Goal: Task Accomplishment & Management: Complete application form

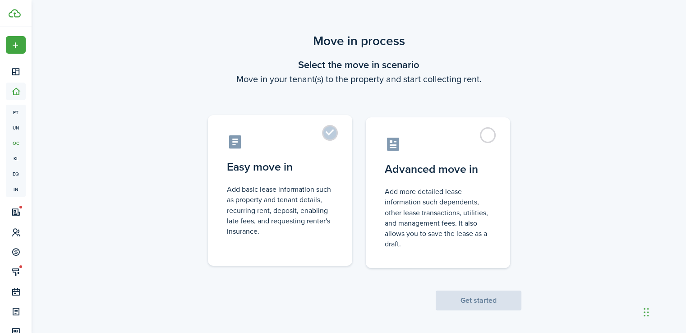
click at [330, 136] on label "Easy move in Add basic lease information such as property and tenant details, r…" at bounding box center [280, 190] width 144 height 151
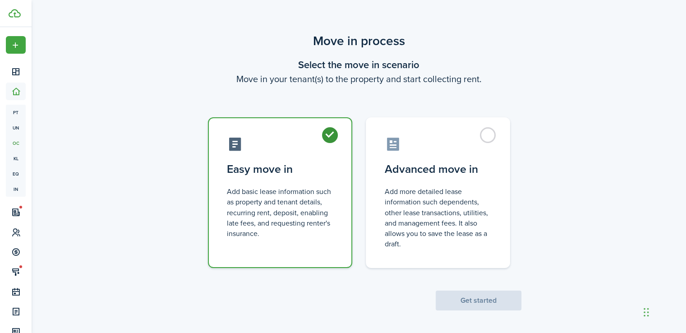
radio input "true"
click at [478, 305] on button "Get started" at bounding box center [479, 300] width 86 height 20
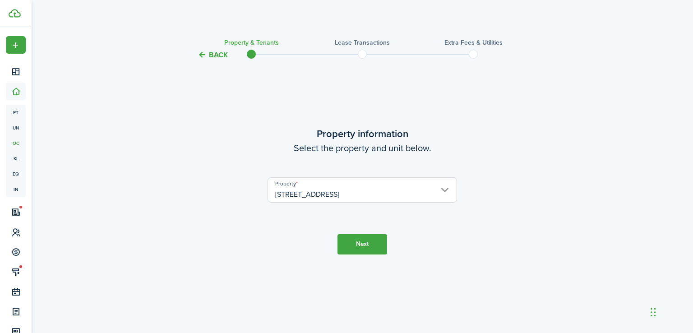
click at [370, 196] on input "[STREET_ADDRESS]" at bounding box center [361, 189] width 189 height 25
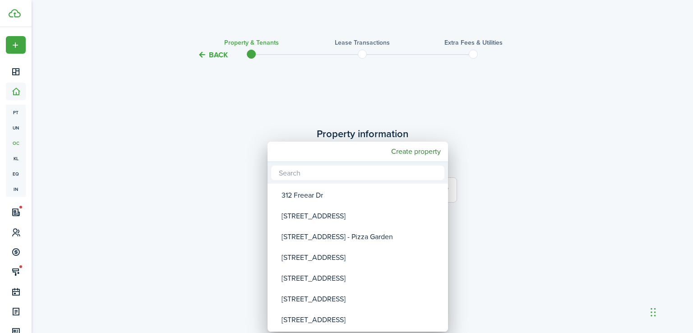
click at [531, 199] on div at bounding box center [346, 166] width 837 height 477
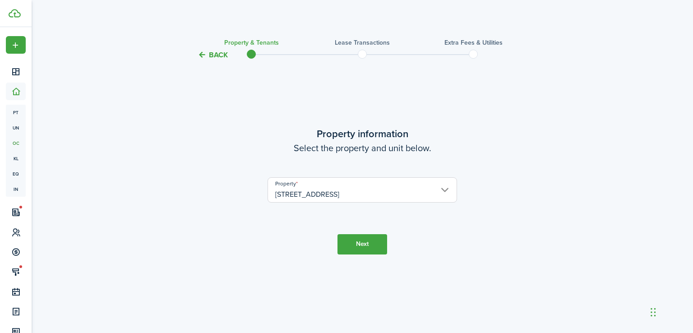
click at [355, 241] on button "Next" at bounding box center [362, 244] width 50 height 20
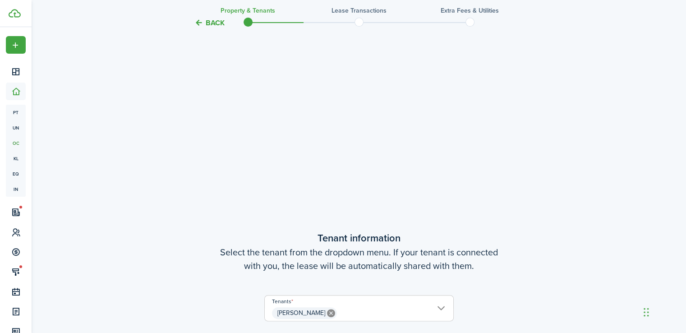
scroll to position [332, 0]
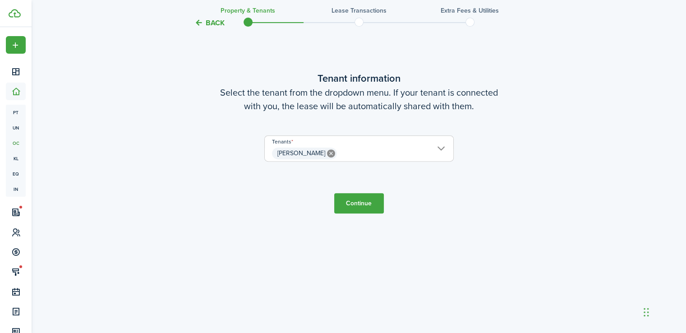
click at [403, 146] on span "[PERSON_NAME]" at bounding box center [359, 153] width 188 height 15
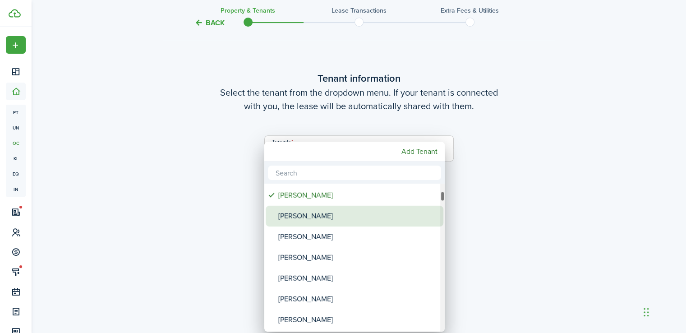
click at [329, 215] on div "[PERSON_NAME]" at bounding box center [358, 216] width 160 height 21
type input "[PERSON_NAME], [PERSON_NAME]"
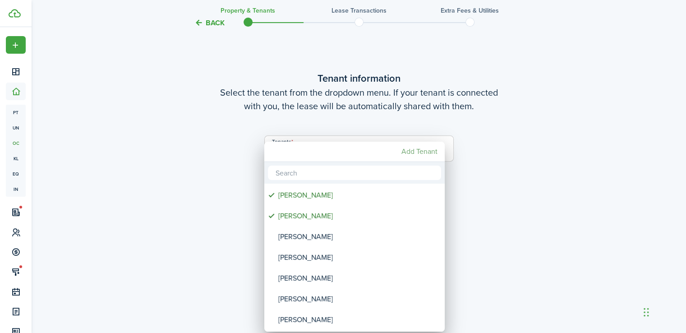
click at [431, 153] on mbsc-button "Add Tenant" at bounding box center [419, 151] width 43 height 16
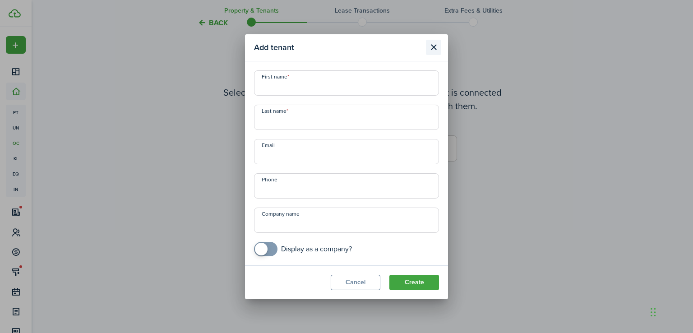
click at [435, 44] on button "Close modal" at bounding box center [433, 47] width 15 height 15
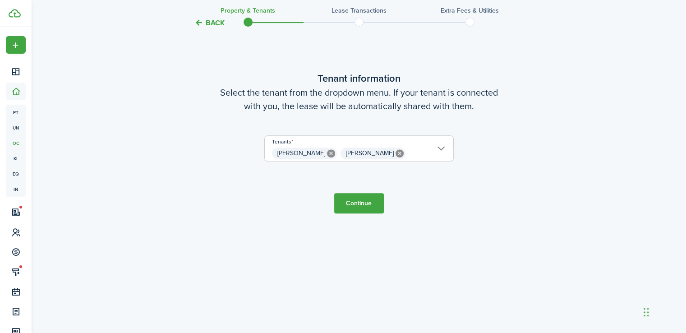
click at [348, 209] on button "Continue" at bounding box center [359, 203] width 50 height 20
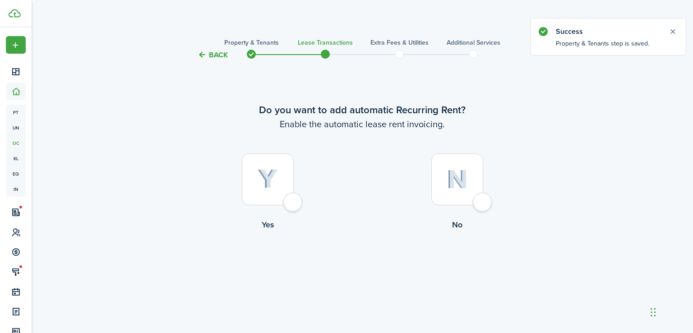
click at [294, 205] on div at bounding box center [268, 179] width 52 height 52
radio input "true"
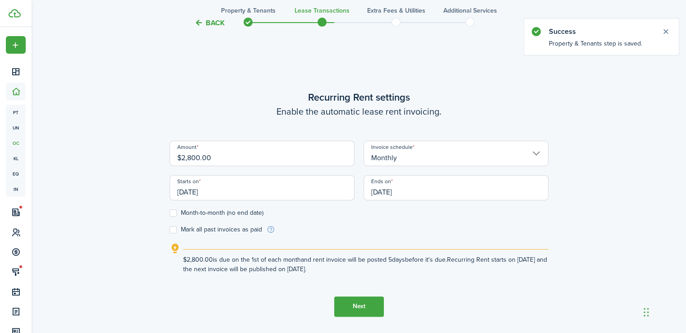
scroll to position [272, 0]
click at [262, 189] on input "[DATE]" at bounding box center [262, 186] width 185 height 25
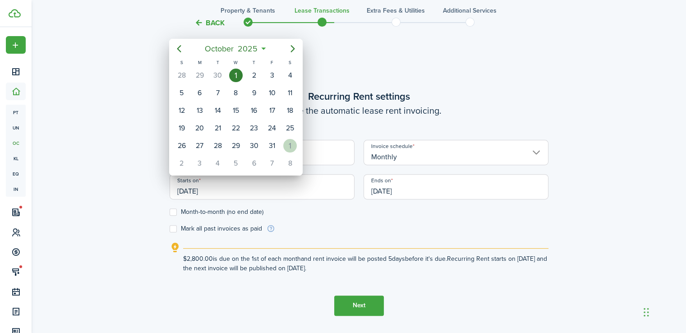
click at [294, 143] on div "1" at bounding box center [290, 146] width 14 height 14
type input "[DATE]"
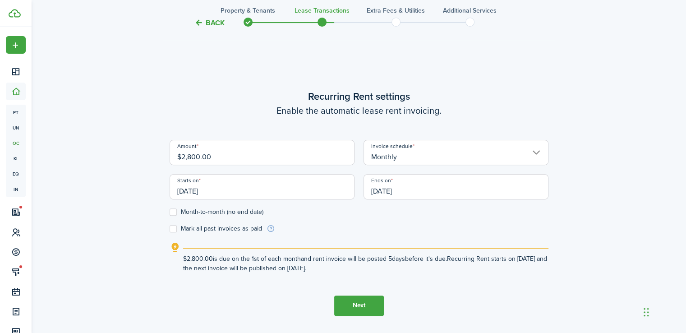
scroll to position [0, 0]
click at [431, 185] on input "[DATE]" at bounding box center [455, 186] width 185 height 25
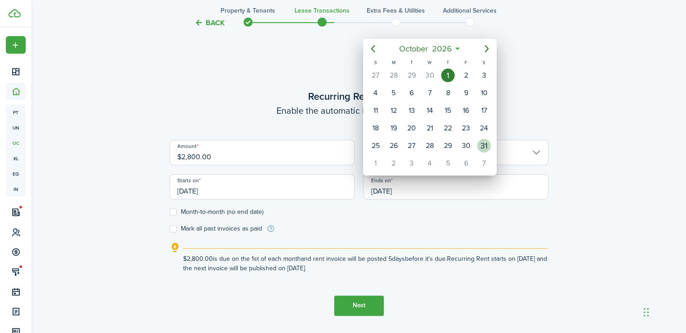
click at [479, 139] on div "31" at bounding box center [484, 146] width 14 height 14
type input "[DATE]"
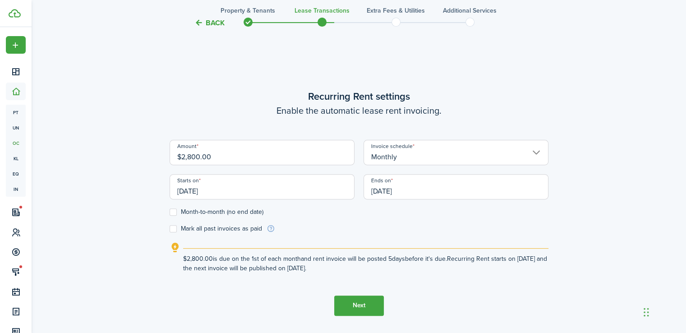
click at [175, 213] on label "Month-to-month (no end date)" at bounding box center [217, 211] width 94 height 7
click at [170, 212] on input "Month-to-month (no end date)" at bounding box center [169, 211] width 0 height 0
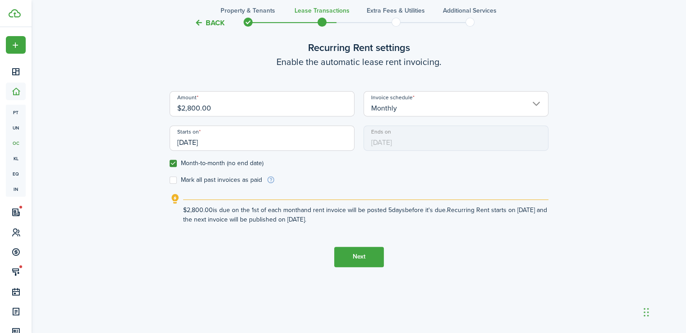
scroll to position [332, 0]
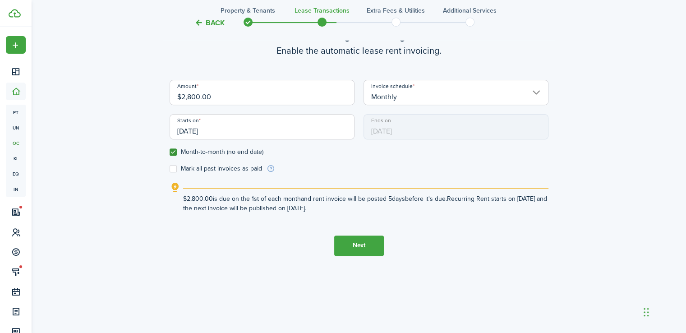
click at [174, 151] on label "Month-to-month (no end date)" at bounding box center [217, 151] width 94 height 7
click at [170, 151] on input "Month-to-month (no end date)" at bounding box center [169, 151] width 0 height 0
checkbox input "false"
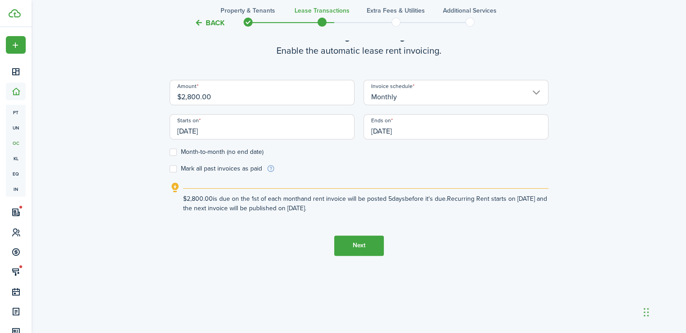
click at [355, 247] on button "Next" at bounding box center [359, 245] width 50 height 20
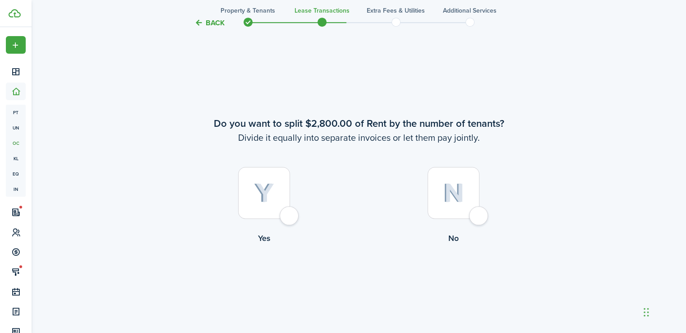
scroll to position [605, 0]
click at [289, 210] on div at bounding box center [264, 191] width 52 height 52
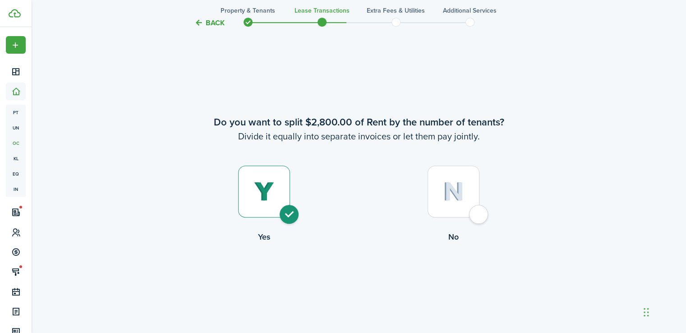
radio input "true"
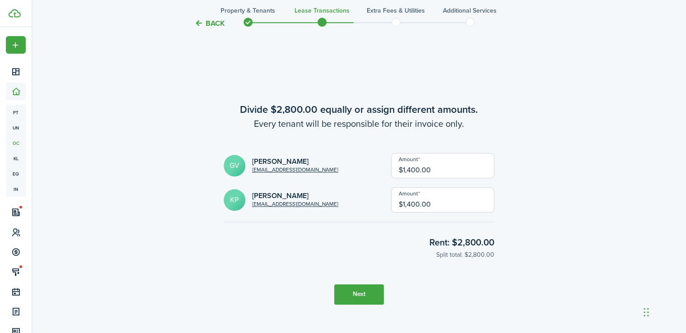
scroll to position [937, 0]
click at [211, 28] on tc-wizard-header "Back Property & Tenants Lease Transactions Extra fees & Utilities Additional Se…" at bounding box center [359, 20] width 392 height 41
click at [207, 18] on button "Back" at bounding box center [209, 22] width 30 height 9
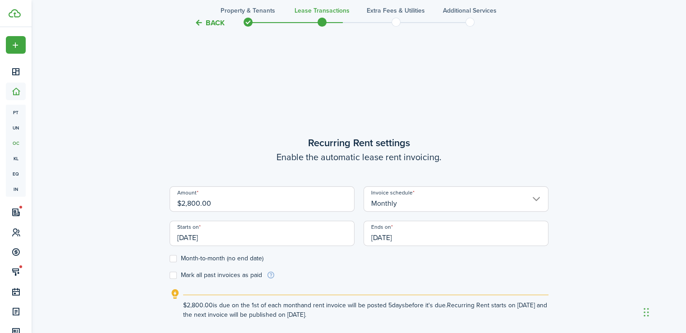
scroll to position [225, 0]
click at [207, 23] on button "Back" at bounding box center [209, 22] width 30 height 9
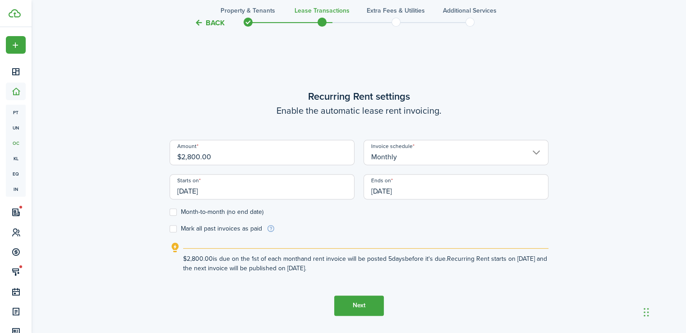
click at [207, 23] on button "Back" at bounding box center [209, 22] width 30 height 9
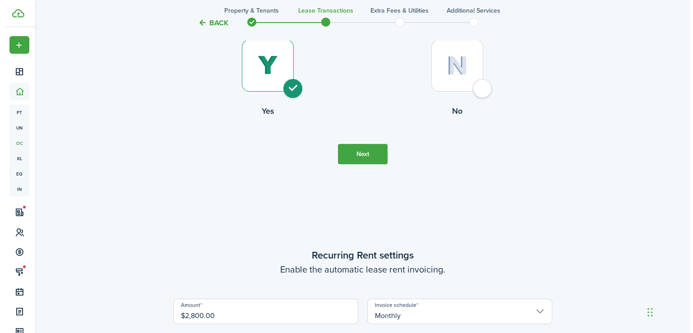
scroll to position [0, 0]
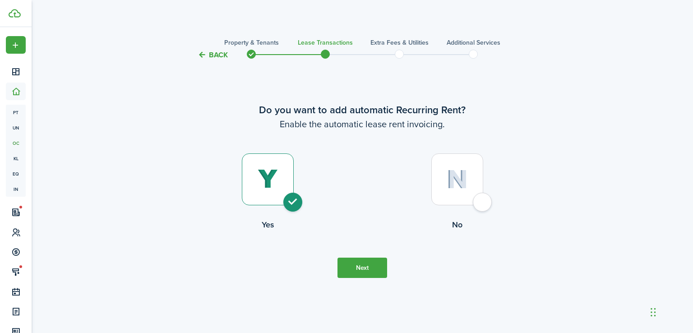
click at [207, 23] on dashboard-content "Back Property & Tenants Lease Transactions Extra fees & Utilities Additional Se…" at bounding box center [362, 166] width 661 height 333
click at [219, 60] on tc-wizard-header "Back Property & Tenants Lease Transactions Extra fees & Utilities Additional Se…" at bounding box center [362, 52] width 392 height 41
click at [216, 54] on button "Back" at bounding box center [212, 54] width 30 height 9
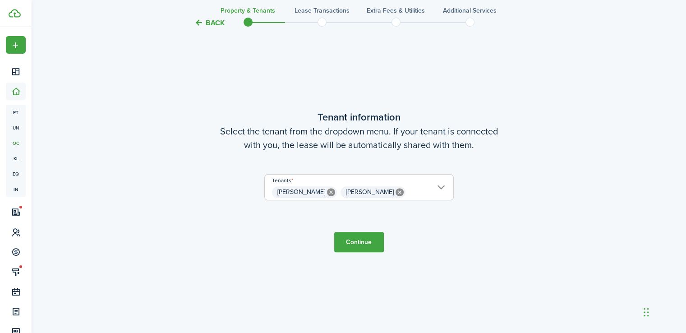
scroll to position [318, 0]
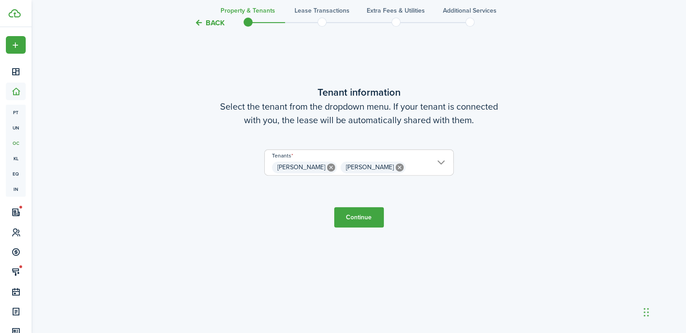
click at [218, 26] on button "Back" at bounding box center [209, 22] width 30 height 9
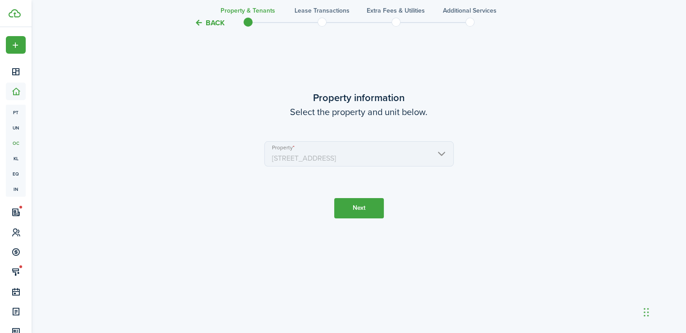
scroll to position [0, 0]
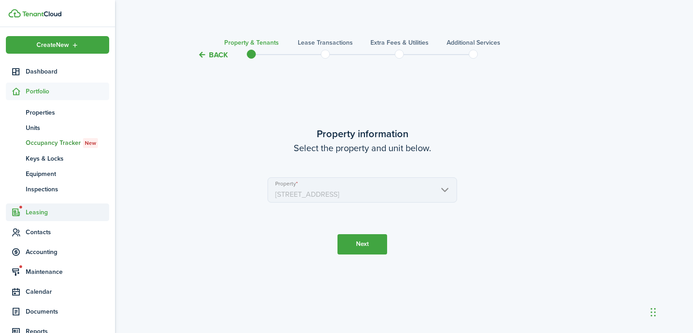
click at [42, 209] on span "Leasing" at bounding box center [67, 211] width 83 height 9
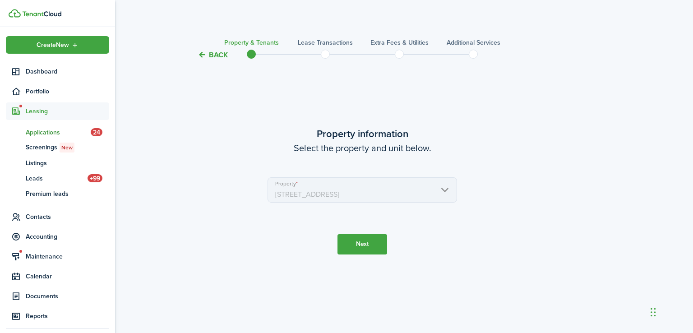
click at [47, 133] on span "Applications" at bounding box center [58, 132] width 65 height 9
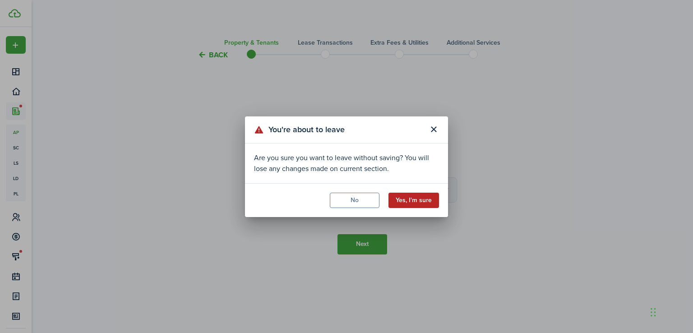
click at [409, 196] on button "Yes, I'm sure" at bounding box center [413, 200] width 50 height 15
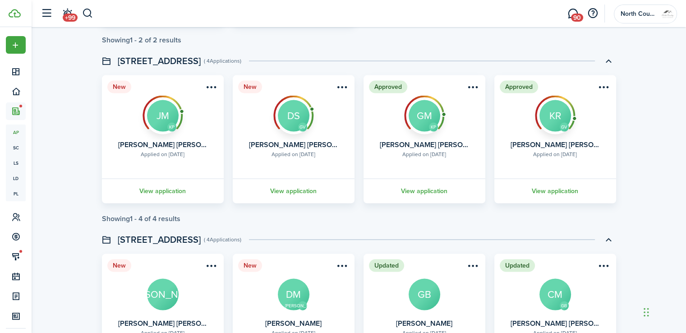
scroll to position [1826, 0]
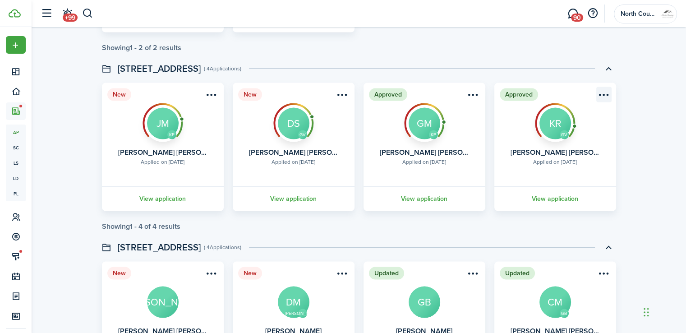
click at [604, 91] on menu-btn-icon "Open menu" at bounding box center [603, 94] width 15 height 15
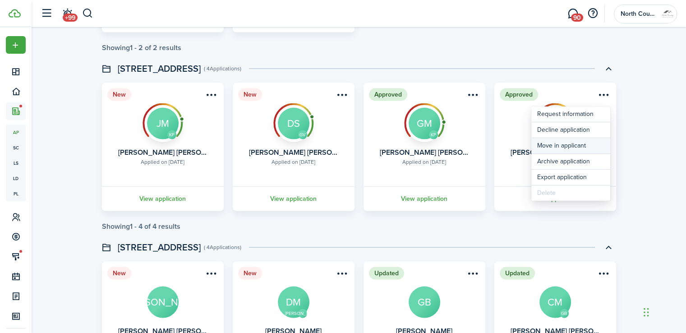
click at [551, 146] on button "Move in applicant" at bounding box center [570, 145] width 79 height 15
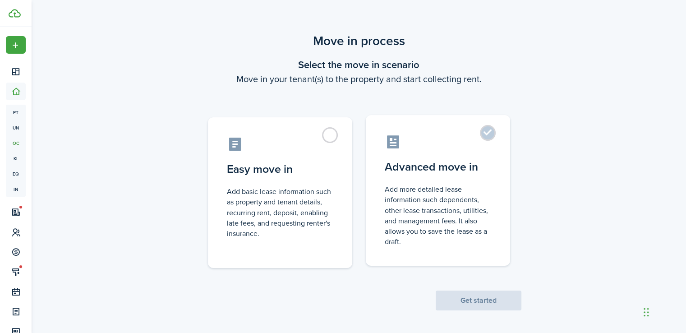
click at [487, 132] on label "Advanced move in Add more detailed lease information such dependents, other lea…" at bounding box center [438, 190] width 144 height 151
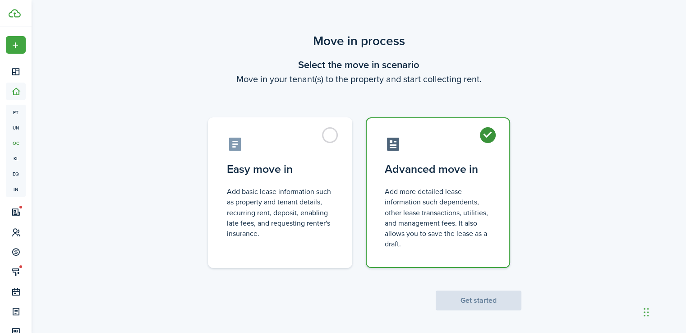
radio input "true"
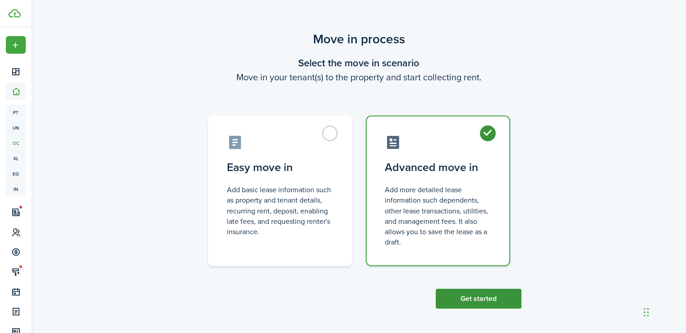
click at [478, 299] on button "Get started" at bounding box center [479, 299] width 86 height 20
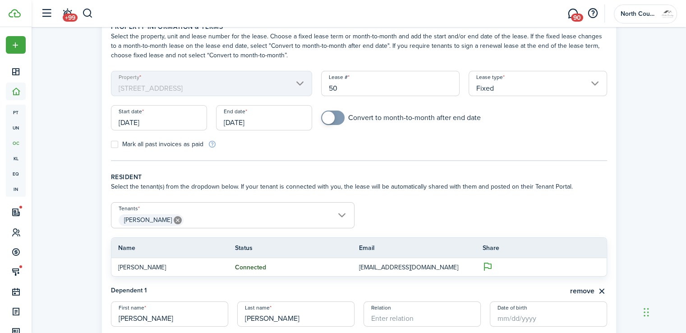
scroll to position [51, 0]
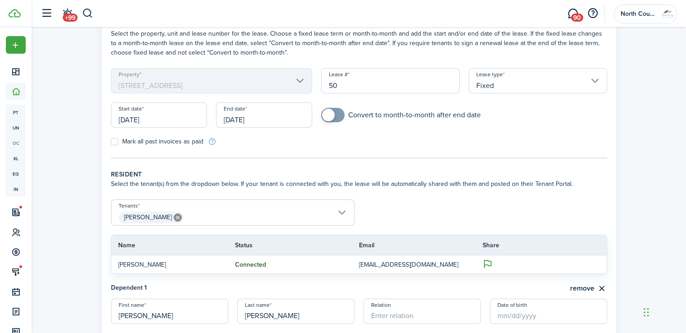
drag, startPoint x: 366, startPoint y: 83, endPoint x: 317, endPoint y: 71, distance: 50.6
click at [317, 71] on div "Lease # 50" at bounding box center [390, 85] width 147 height 34
type input "q"
click at [193, 122] on input "[DATE]" at bounding box center [159, 114] width 96 height 25
type input "1"
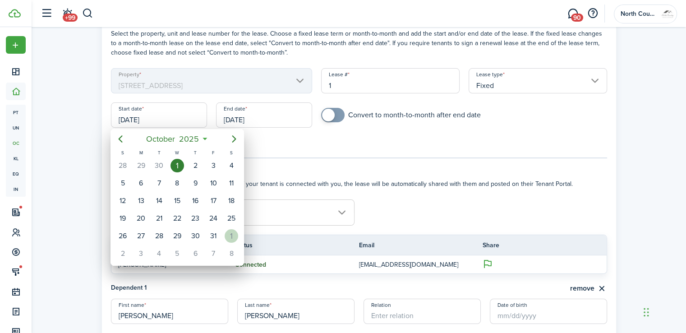
click at [227, 229] on div "1" at bounding box center [232, 236] width 14 height 14
type input "[DATE]"
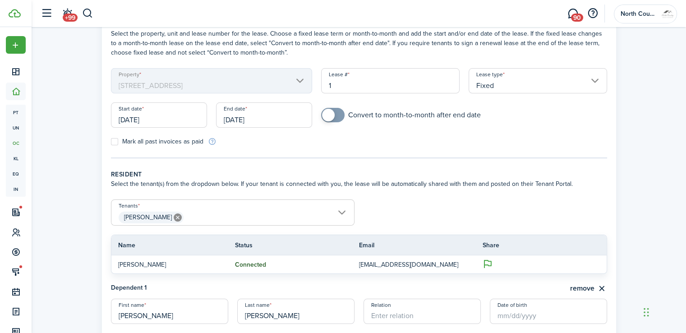
click at [267, 117] on input "[DATE]" at bounding box center [264, 114] width 96 height 25
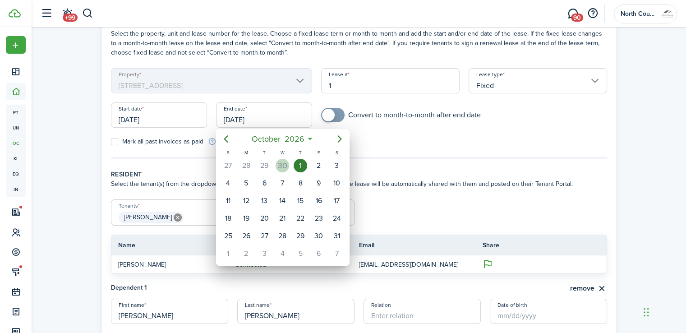
click at [285, 163] on div "30" at bounding box center [282, 166] width 14 height 14
type input "[DATE]"
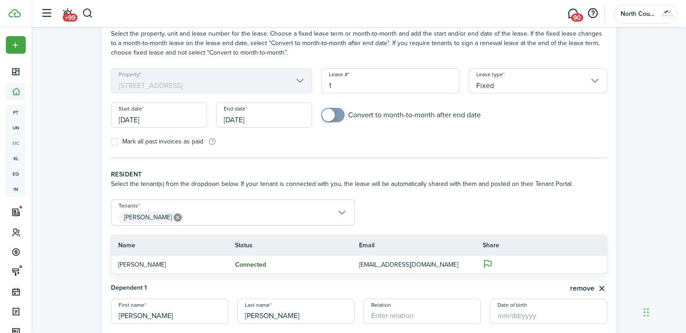
checkbox input "true"
click at [328, 118] on span at bounding box center [328, 115] width 13 height 13
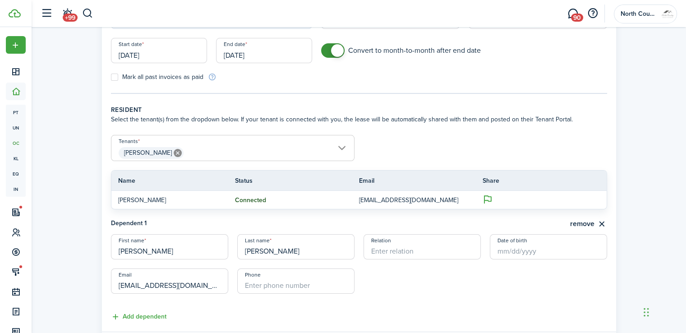
scroll to position [172, 0]
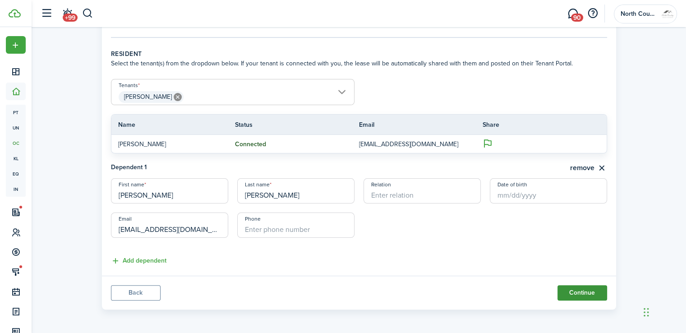
click at [588, 287] on button "Continue" at bounding box center [582, 292] width 50 height 15
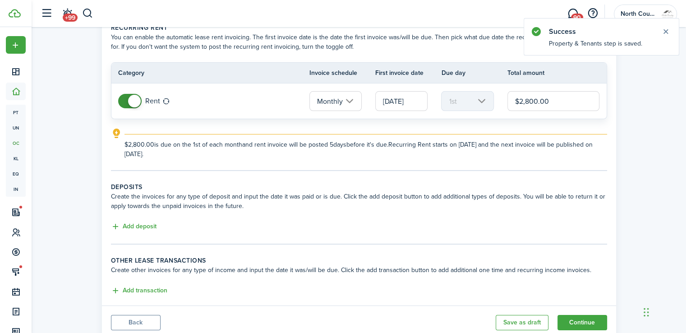
scroll to position [78, 0]
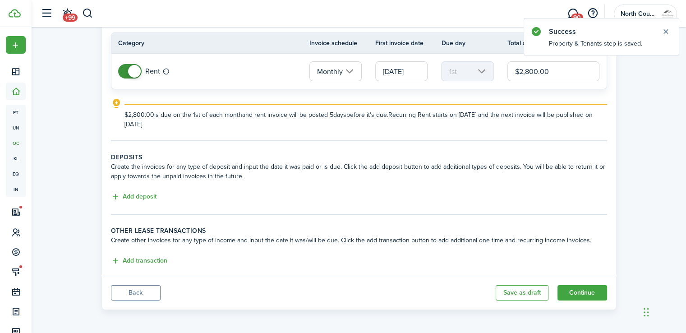
click at [136, 287] on button "Back" at bounding box center [136, 292] width 50 height 15
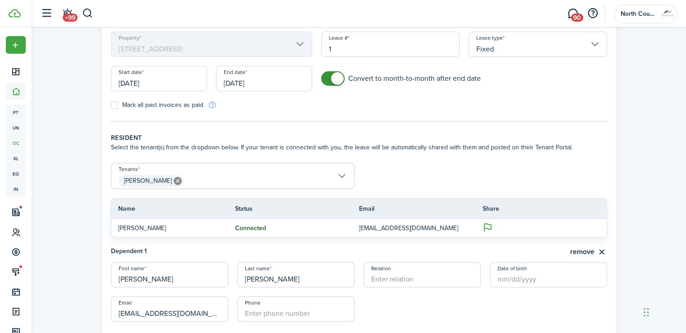
scroll to position [88, 0]
click at [344, 175] on span "[PERSON_NAME]" at bounding box center [232, 180] width 243 height 15
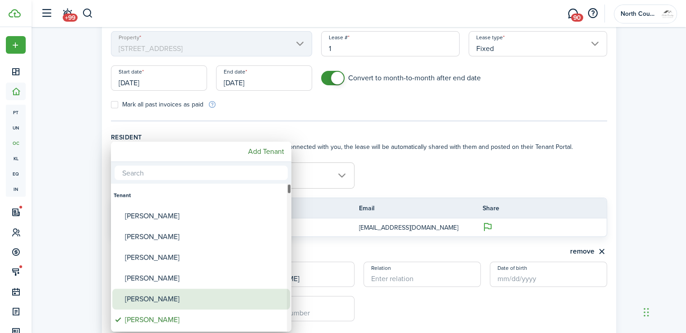
click at [171, 298] on div "[PERSON_NAME]" at bounding box center [205, 299] width 160 height 21
type input "[PERSON_NAME], [PERSON_NAME]"
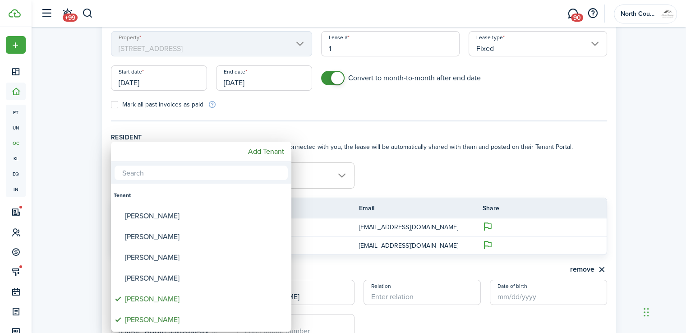
click at [409, 154] on div at bounding box center [343, 166] width 830 height 477
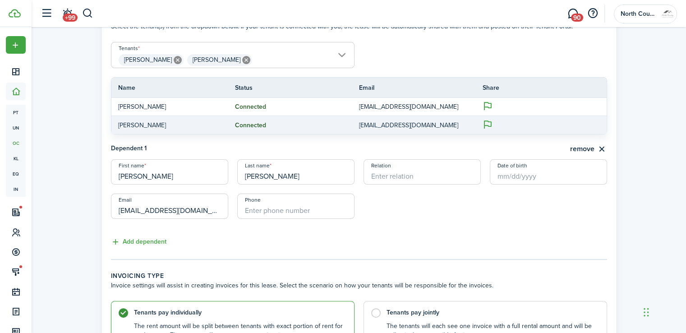
scroll to position [209, 0]
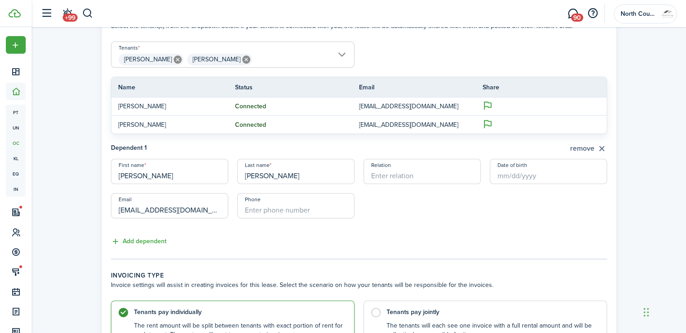
click at [601, 148] on button "remove" at bounding box center [588, 148] width 37 height 11
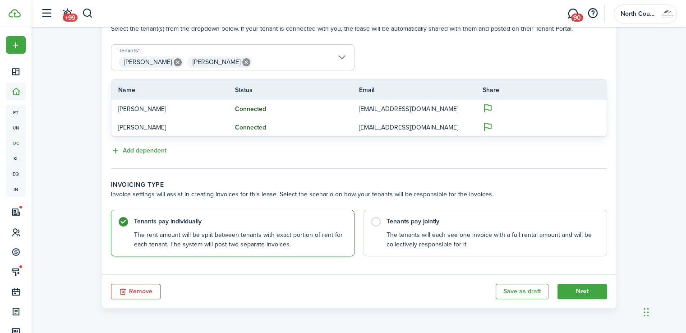
scroll to position [205, 0]
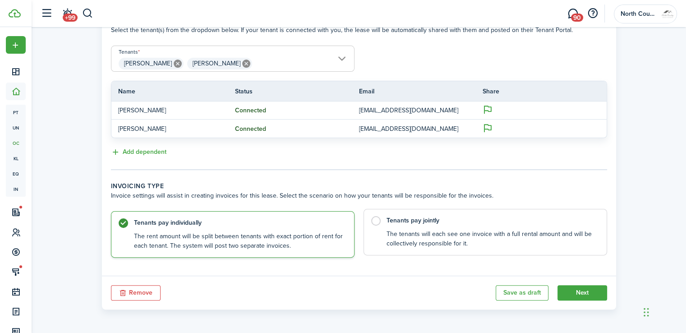
click at [373, 220] on label "Tenants pay jointly The tenants will each see one invoice with a full rental am…" at bounding box center [484, 232] width 243 height 46
radio input "false"
radio input "true"
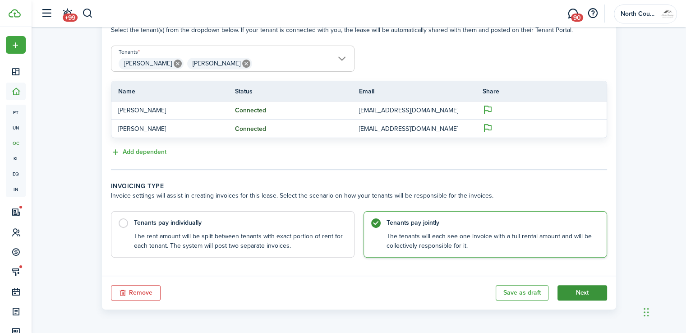
click at [592, 288] on button "Next" at bounding box center [582, 292] width 50 height 15
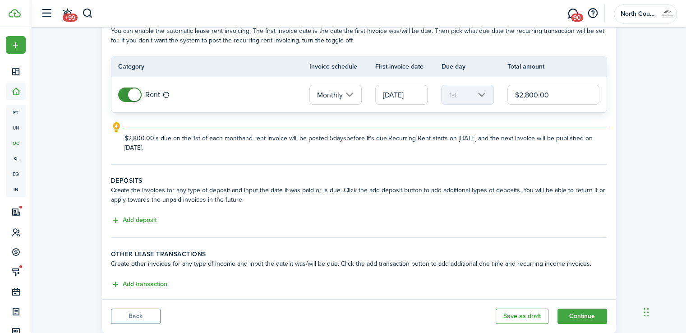
scroll to position [56, 0]
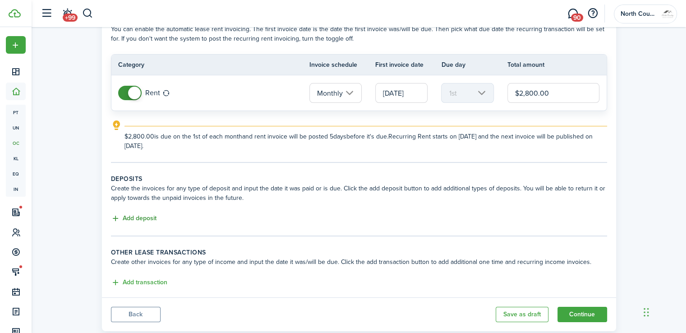
click at [143, 217] on button "Add deposit" at bounding box center [134, 218] width 46 height 10
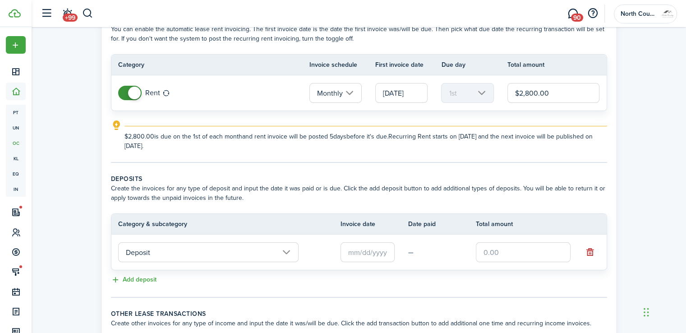
click at [375, 252] on input "text" at bounding box center [367, 252] width 54 height 20
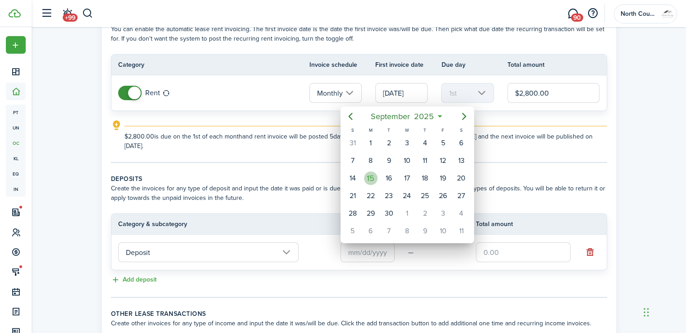
click at [368, 174] on div "15" at bounding box center [371, 178] width 14 height 14
type input "[DATE]"
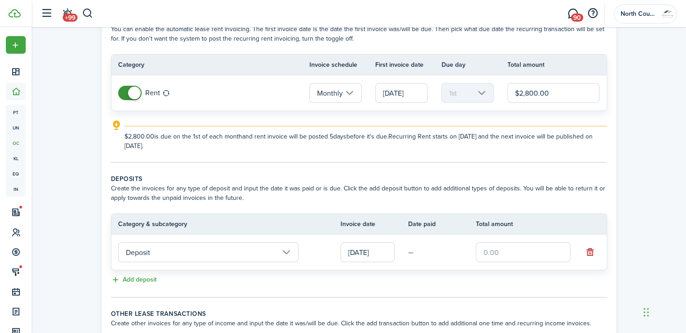
click at [496, 249] on input "text" at bounding box center [523, 252] width 95 height 20
type input "$2,800.00"
click at [586, 197] on wizard-step-header-description "Create the invoices for any type of deposit and input the date it was paid or i…" at bounding box center [359, 193] width 496 height 19
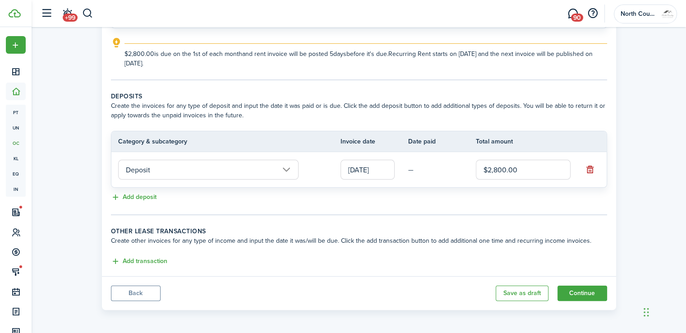
scroll to position [60, 0]
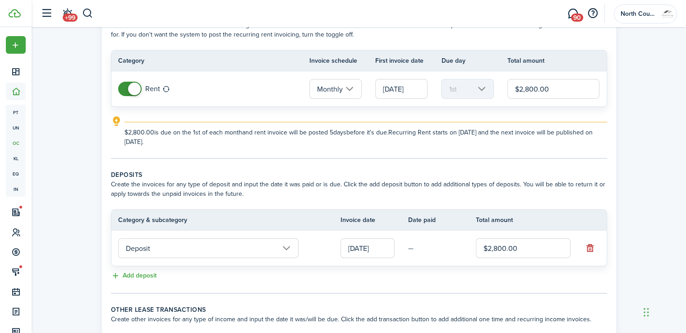
click at [418, 89] on input "[DATE]" at bounding box center [401, 89] width 52 height 20
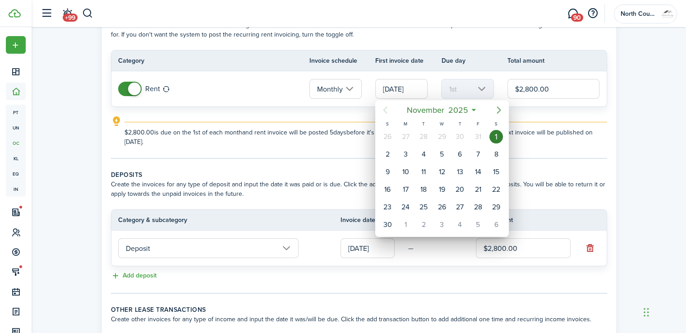
click at [500, 114] on icon "Next page" at bounding box center [498, 110] width 11 height 11
click at [410, 139] on div "1" at bounding box center [406, 137] width 14 height 14
type input "[DATE]"
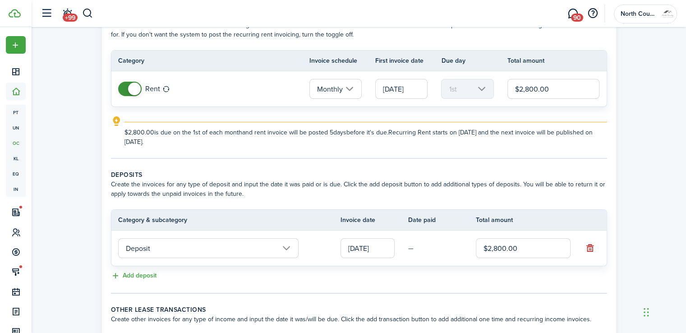
scroll to position [138, 0]
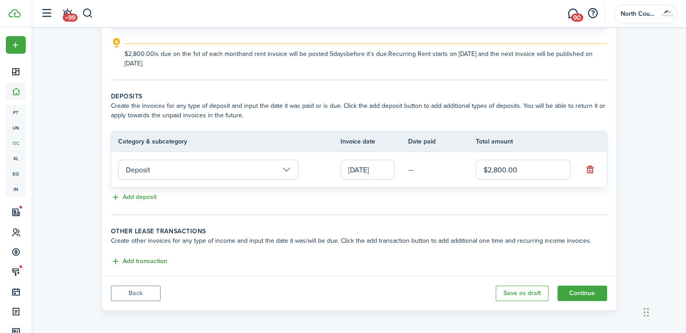
click at [147, 262] on button "Add transaction" at bounding box center [139, 261] width 56 height 10
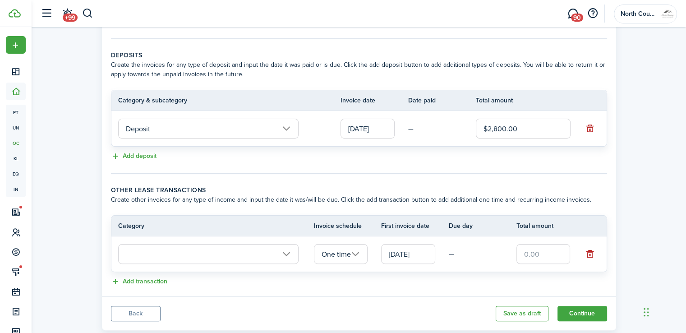
scroll to position [200, 0]
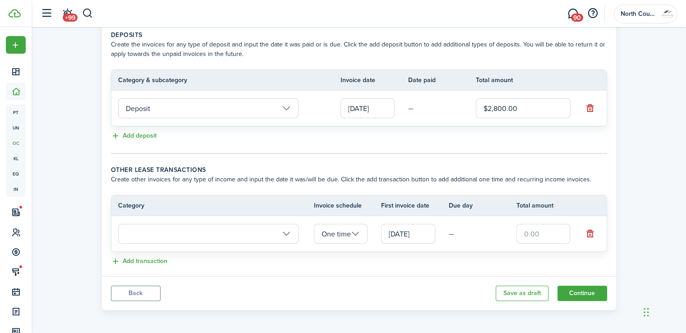
click at [285, 231] on input "text" at bounding box center [208, 234] width 180 height 20
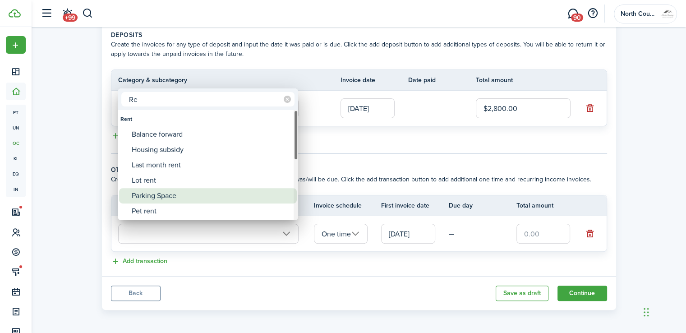
type input "R"
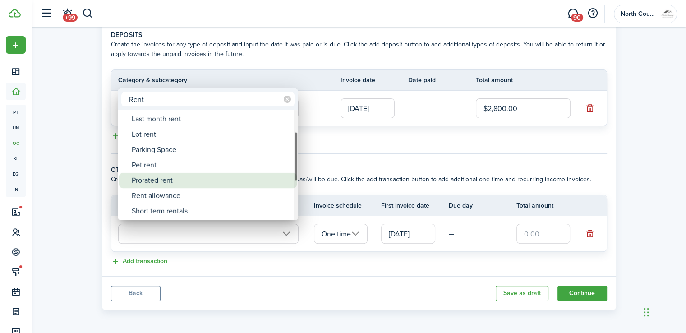
type input "Rent"
click at [167, 180] on div "Prorated rent" at bounding box center [212, 180] width 160 height 15
type input "Rent / Prorated rent"
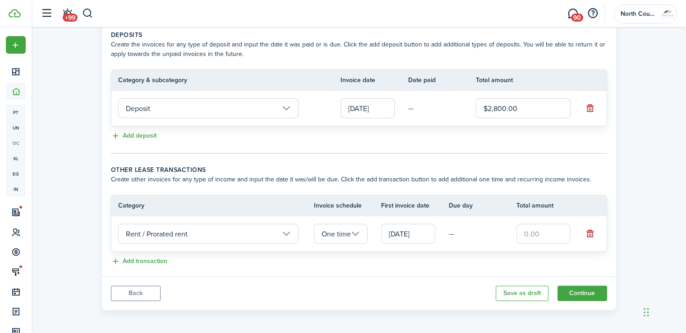
click at [532, 230] on input "text" at bounding box center [543, 234] width 54 height 20
click at [426, 233] on input "[DATE]" at bounding box center [408, 234] width 54 height 20
type input "$2,800.00"
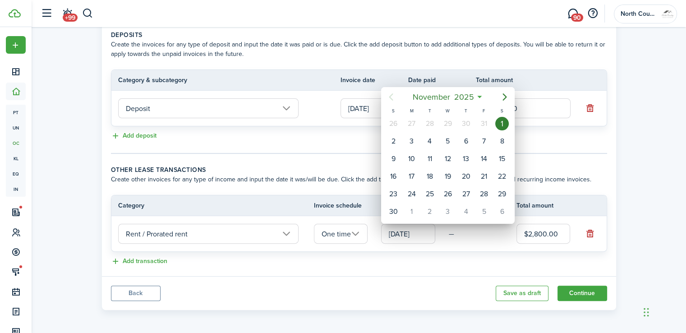
click at [393, 99] on icon "Previous page" at bounding box center [391, 97] width 11 height 11
click at [390, 98] on icon "Previous page" at bounding box center [391, 97] width 11 height 11
click at [504, 96] on icon "Next page" at bounding box center [504, 97] width 11 height 11
click at [396, 96] on icon "Previous page" at bounding box center [391, 97] width 11 height 11
click at [505, 121] on div "1" at bounding box center [502, 124] width 14 height 14
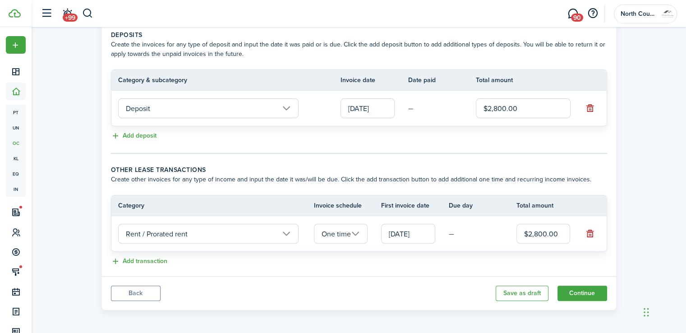
click at [357, 232] on input "One time" at bounding box center [341, 234] width 54 height 20
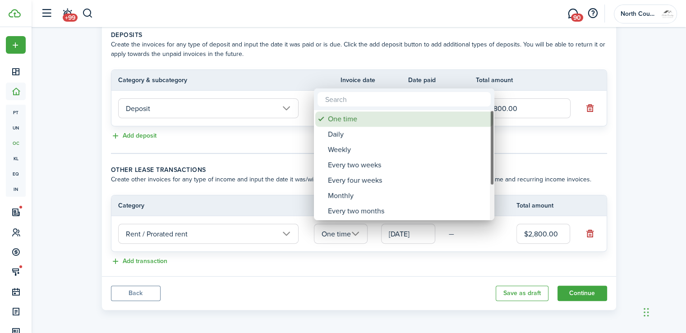
click at [337, 123] on div "One time" at bounding box center [408, 118] width 160 height 15
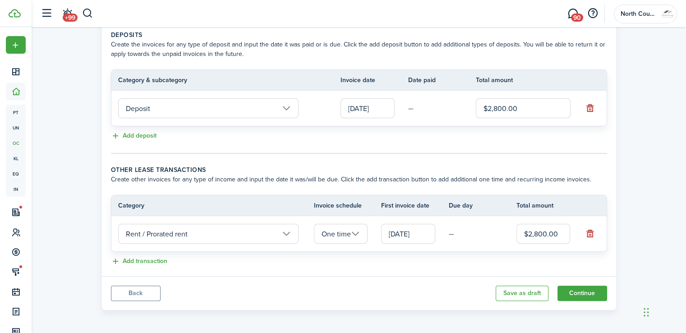
click at [453, 228] on td "—" at bounding box center [483, 234] width 68 height 14
click at [579, 289] on button "Continue" at bounding box center [582, 292] width 50 height 15
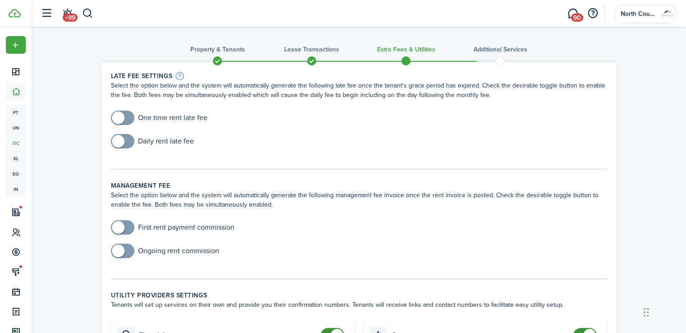
checkbox input "true"
click at [124, 120] on span at bounding box center [122, 117] width 9 height 14
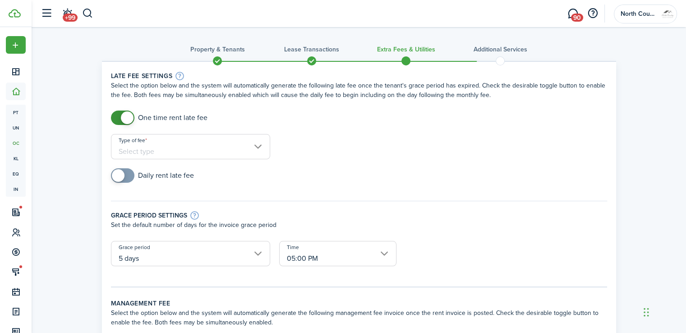
click at [156, 150] on input "Type of fee" at bounding box center [190, 146] width 159 height 25
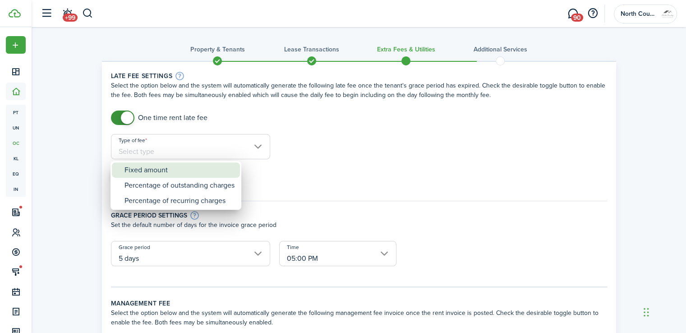
click at [154, 169] on div "Fixed amount" at bounding box center [179, 169] width 110 height 15
type input "Fixed amount"
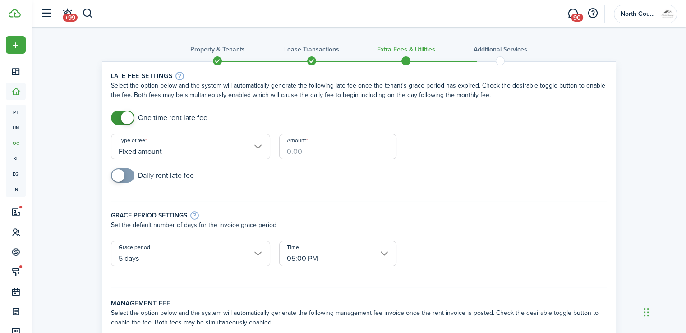
click at [306, 150] on input "Amount" at bounding box center [337, 146] width 117 height 25
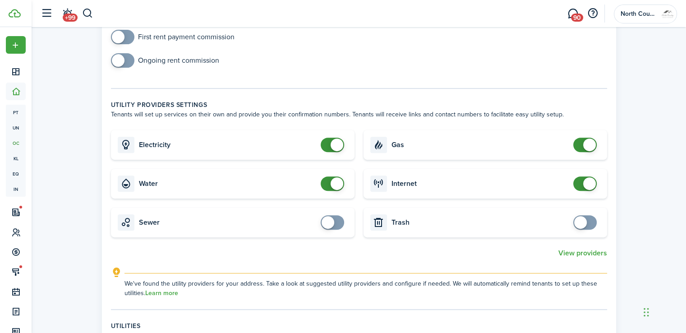
scroll to position [339, 0]
type input "$50"
checkbox input "false"
click at [328, 143] on span at bounding box center [332, 144] width 9 height 14
type input "$50.00"
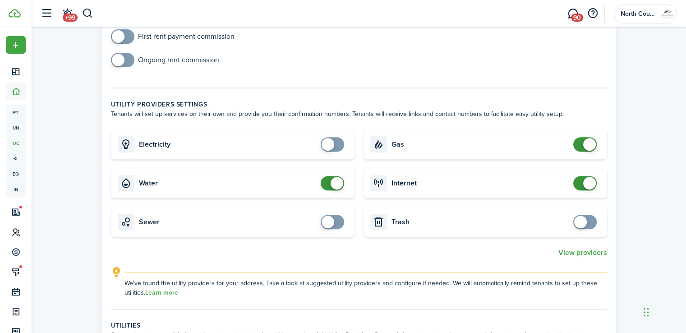
checkbox input "false"
click at [331, 185] on span at bounding box center [336, 183] width 13 height 13
checkbox input "false"
click at [580, 143] on span at bounding box center [584, 144] width 9 height 14
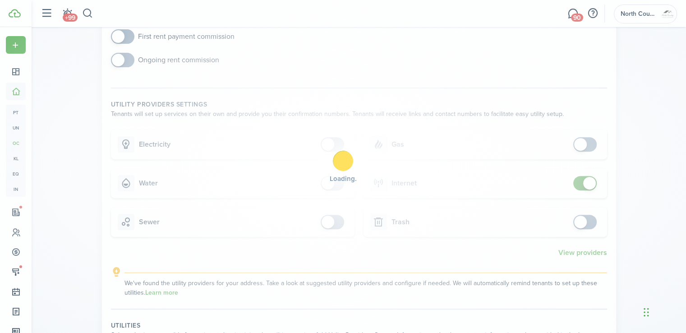
click at [576, 184] on div "Loading" at bounding box center [343, 166] width 686 height 333
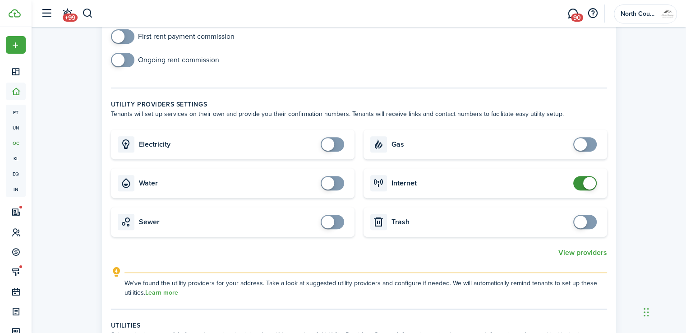
checkbox input "false"
click at [580, 184] on span at bounding box center [584, 183] width 9 height 14
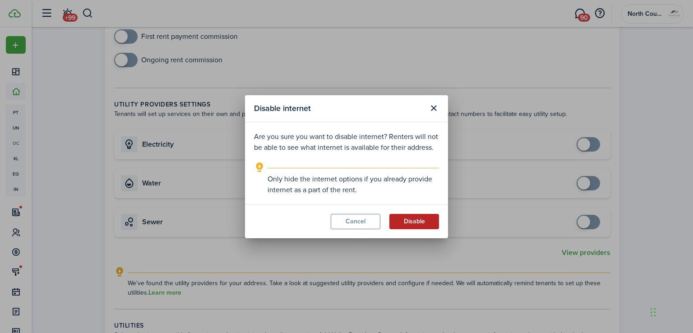
click at [413, 223] on button "Disable" at bounding box center [414, 221] width 50 height 15
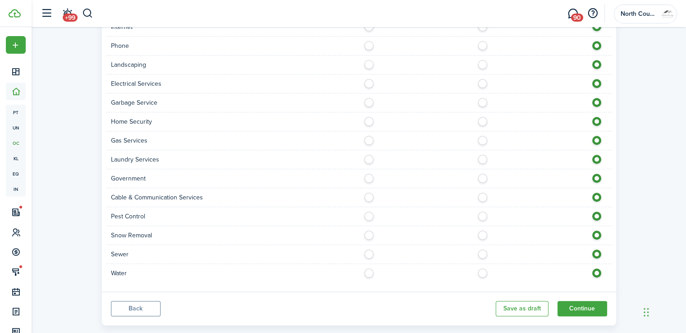
scroll to position [768, 0]
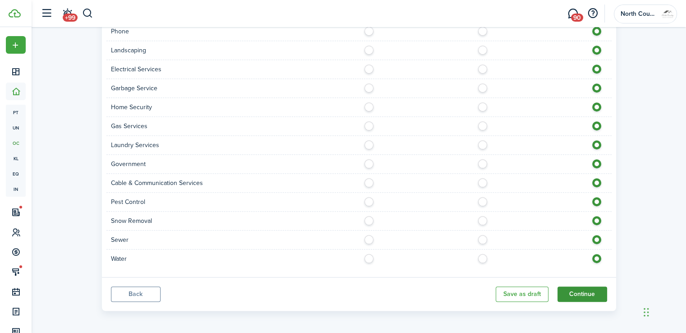
click at [578, 287] on button "Continue" at bounding box center [582, 293] width 50 height 15
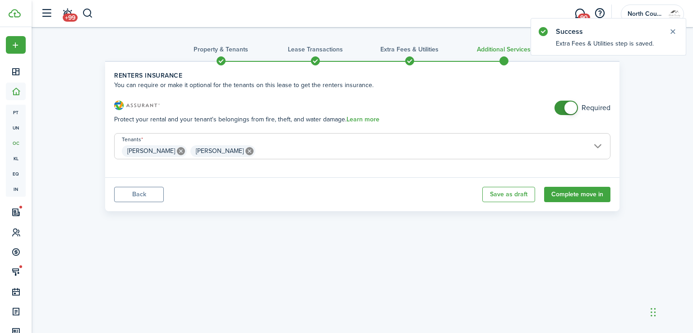
checkbox input "false"
click at [561, 104] on span at bounding box center [565, 108] width 9 height 14
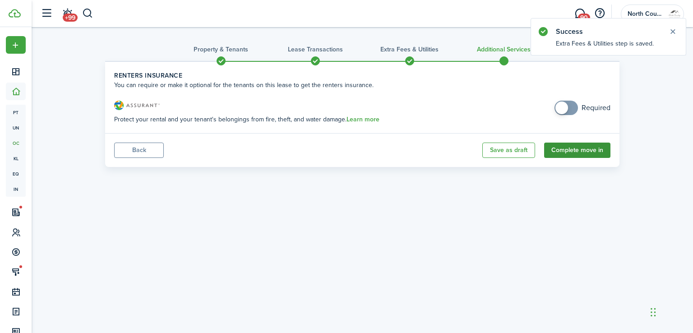
click at [565, 147] on button "Complete move in" at bounding box center [577, 149] width 66 height 15
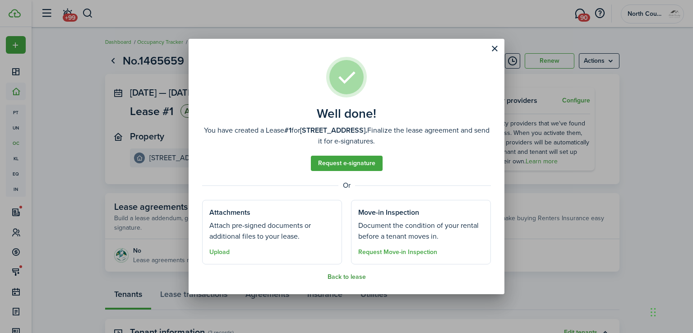
click at [352, 277] on button "Back to lease" at bounding box center [346, 276] width 38 height 7
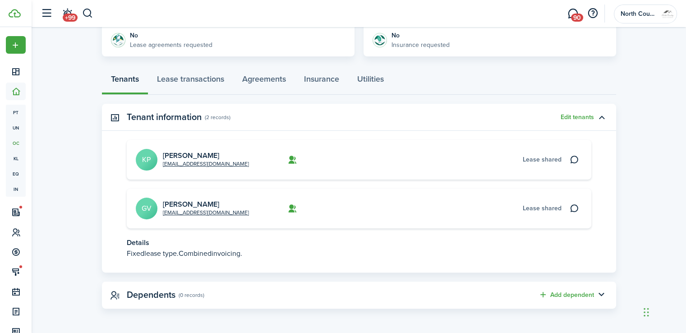
scroll to position [215, 0]
click at [185, 78] on link "Lease transactions" at bounding box center [190, 81] width 85 height 27
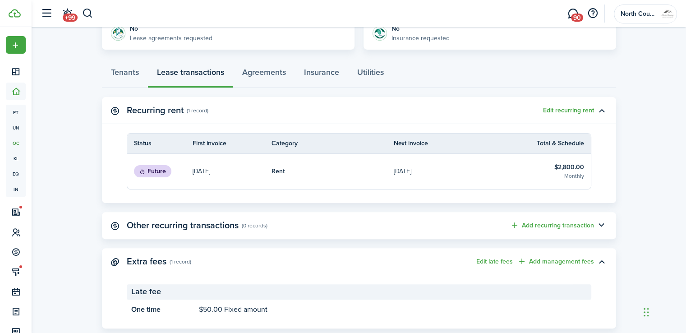
scroll to position [233, 0]
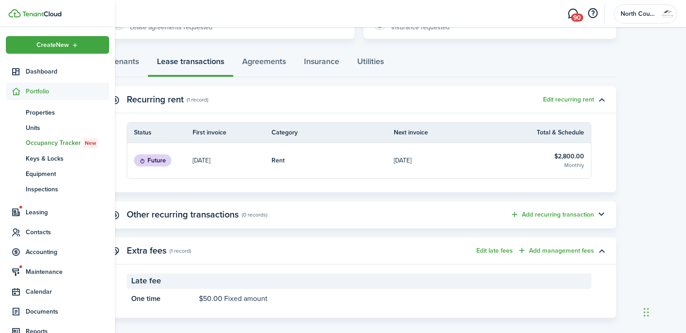
click at [28, 91] on span "Portfolio" at bounding box center [67, 91] width 83 height 9
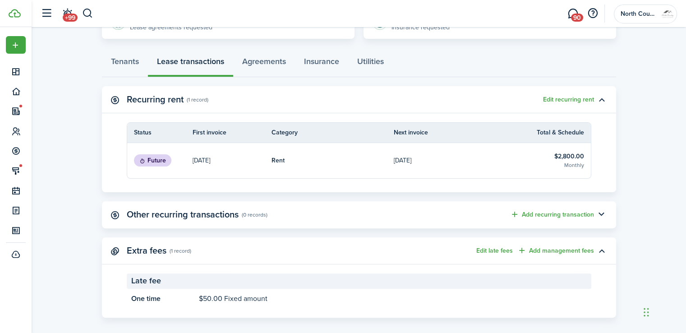
scroll to position [0, 0]
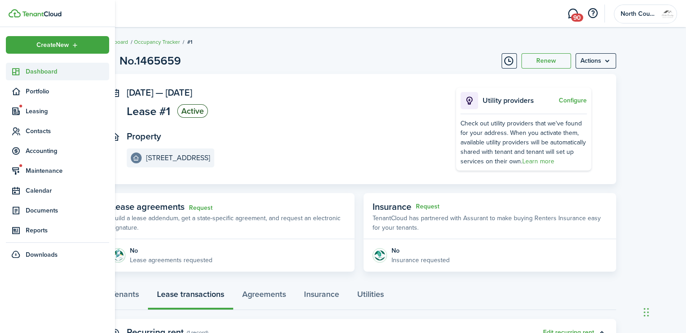
click at [34, 73] on span "Dashboard" at bounding box center [67, 71] width 83 height 9
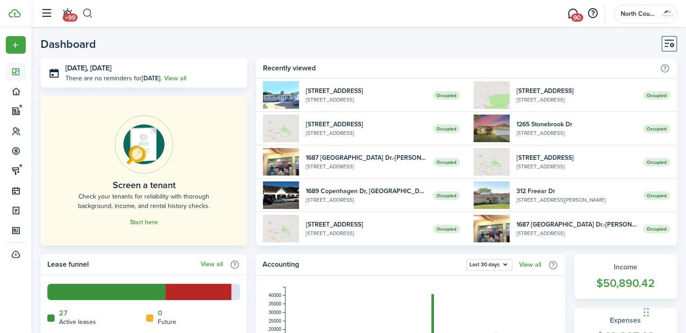
click at [86, 15] on button "button" at bounding box center [87, 13] width 11 height 15
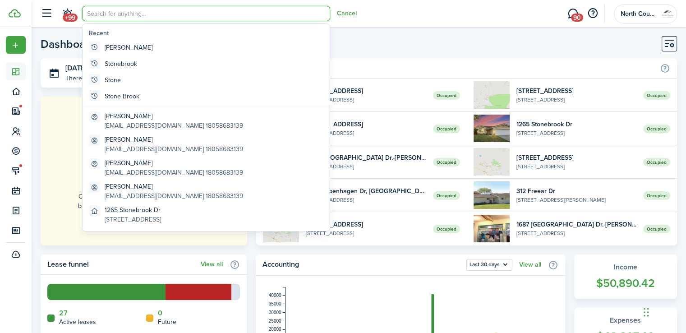
click at [91, 15] on input "search" at bounding box center [206, 13] width 248 height 15
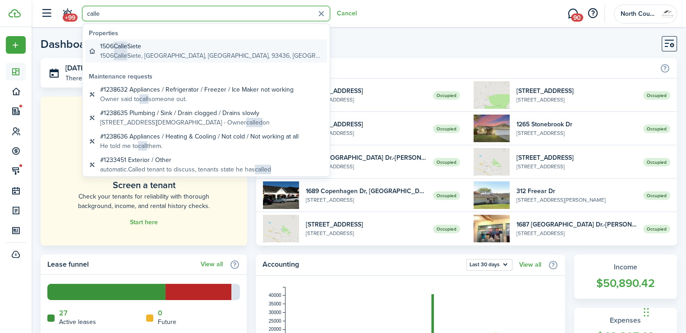
type input "calle"
click at [121, 45] on span "Calle" at bounding box center [121, 45] width 14 height 9
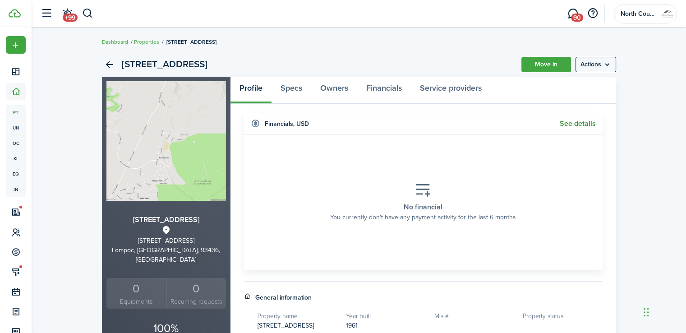
click at [575, 123] on link "See details" at bounding box center [578, 123] width 36 height 8
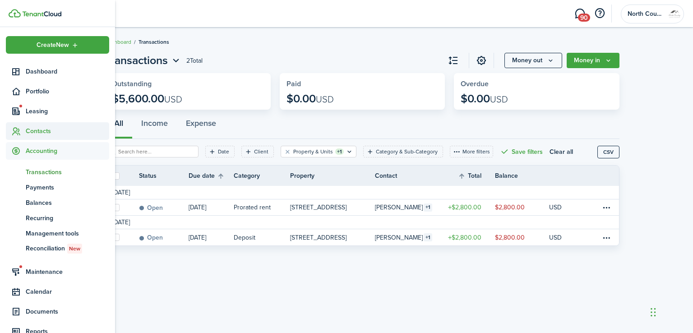
click at [35, 129] on span "Contacts" at bounding box center [67, 130] width 83 height 9
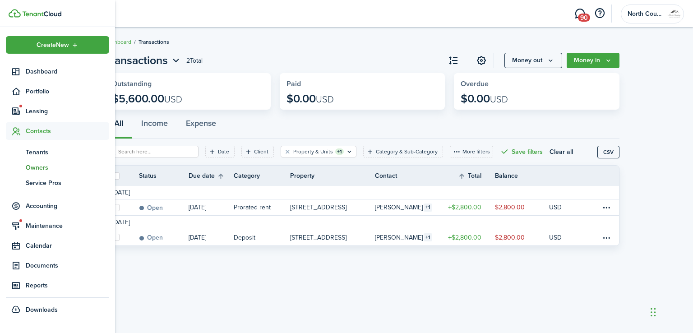
click at [35, 169] on span "Owners" at bounding box center [67, 167] width 83 height 9
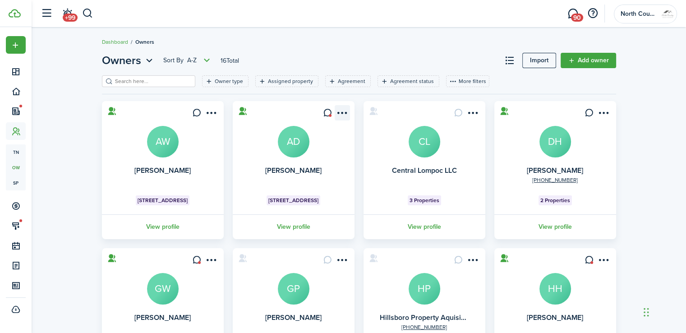
click at [342, 111] on menu-btn-icon "Open menu" at bounding box center [342, 112] width 15 height 15
click at [630, 106] on div "Owners Sort by A-Z 16 Total Import Add owner Owner type Assigned property Agree…" at bounding box center [359, 308] width 654 height 521
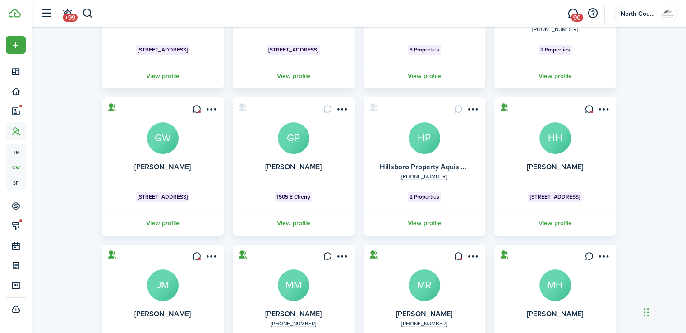
scroll to position [159, 0]
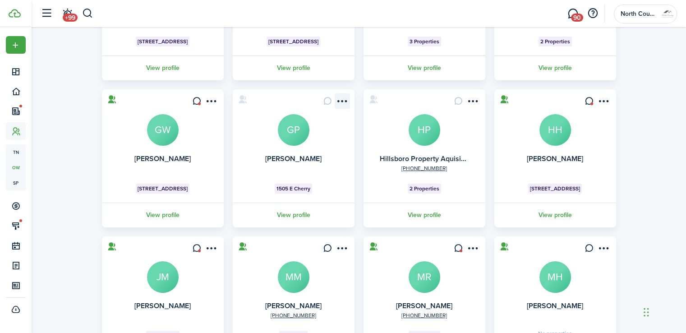
click at [340, 103] on menu-btn-icon "Open menu" at bounding box center [342, 100] width 15 height 15
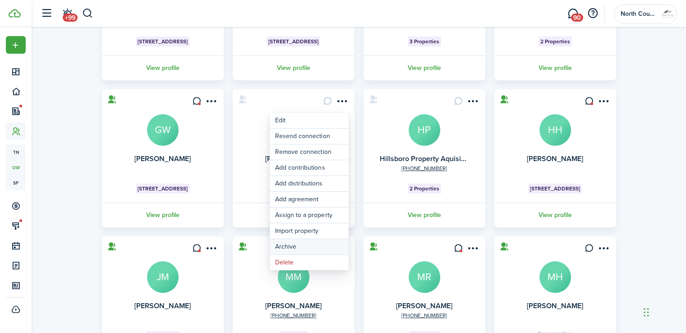
click at [284, 246] on button "Archive" at bounding box center [309, 246] width 79 height 15
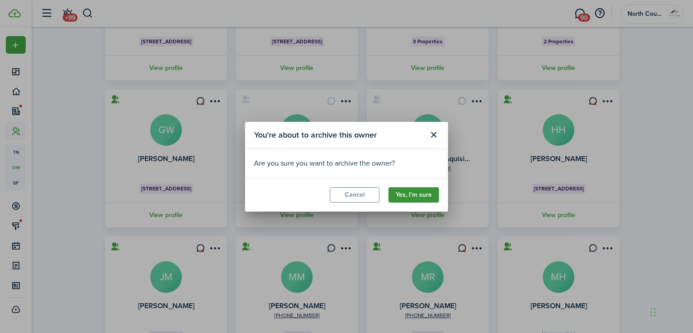
click at [417, 193] on button "Yes, I'm sure" at bounding box center [413, 194] width 50 height 15
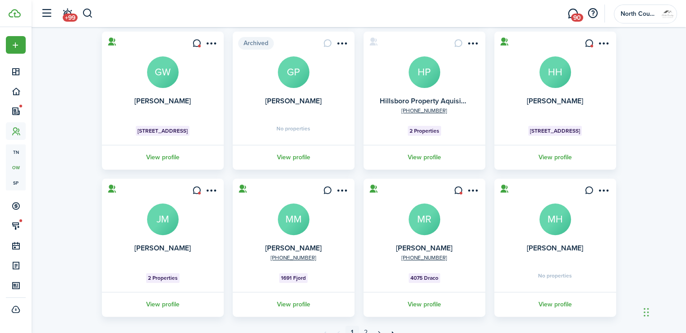
scroll to position [257, 0]
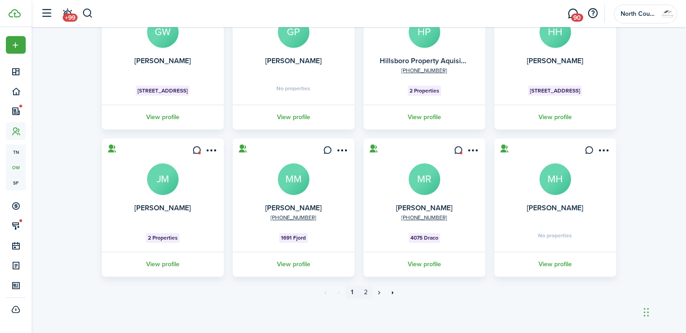
click at [364, 292] on link "2" at bounding box center [366, 292] width 14 height 14
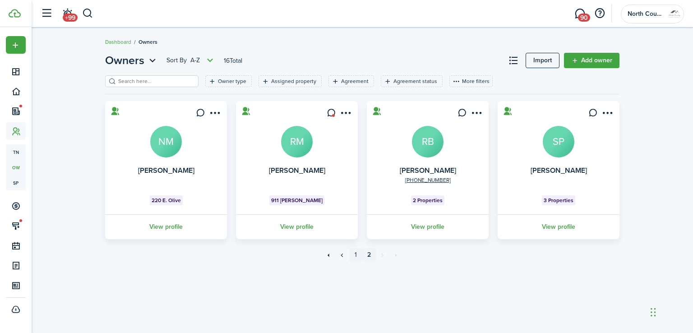
click at [355, 256] on link "1" at bounding box center [356, 255] width 14 height 14
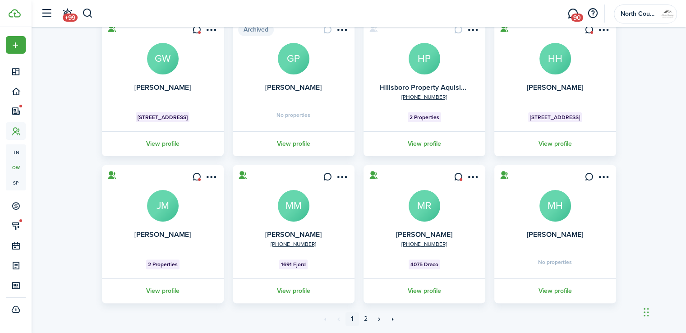
scroll to position [257, 0]
